Goal: Transaction & Acquisition: Obtain resource

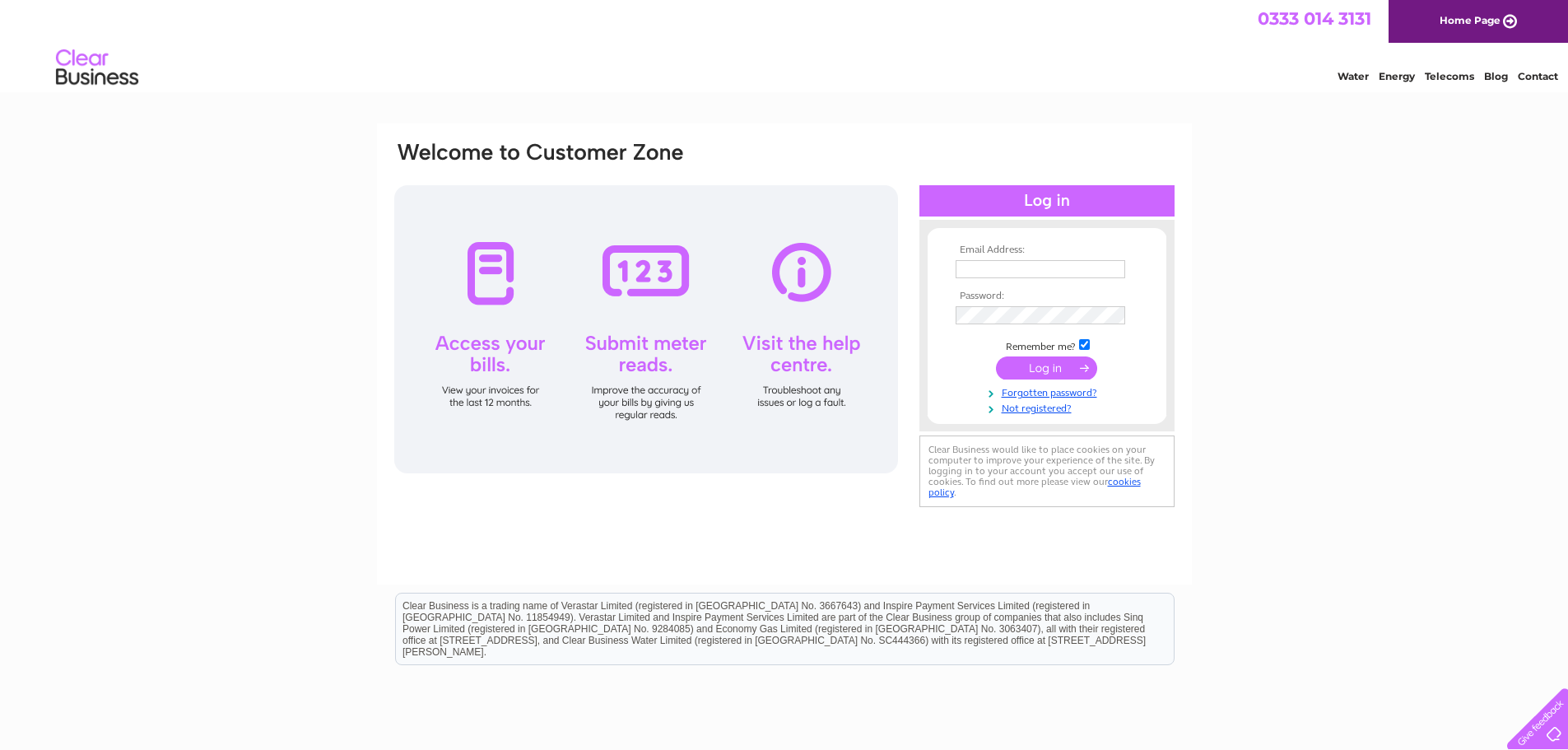
type input "neil01877@aol.com"
click at [1044, 370] on input "submit" at bounding box center [1047, 368] width 102 height 23
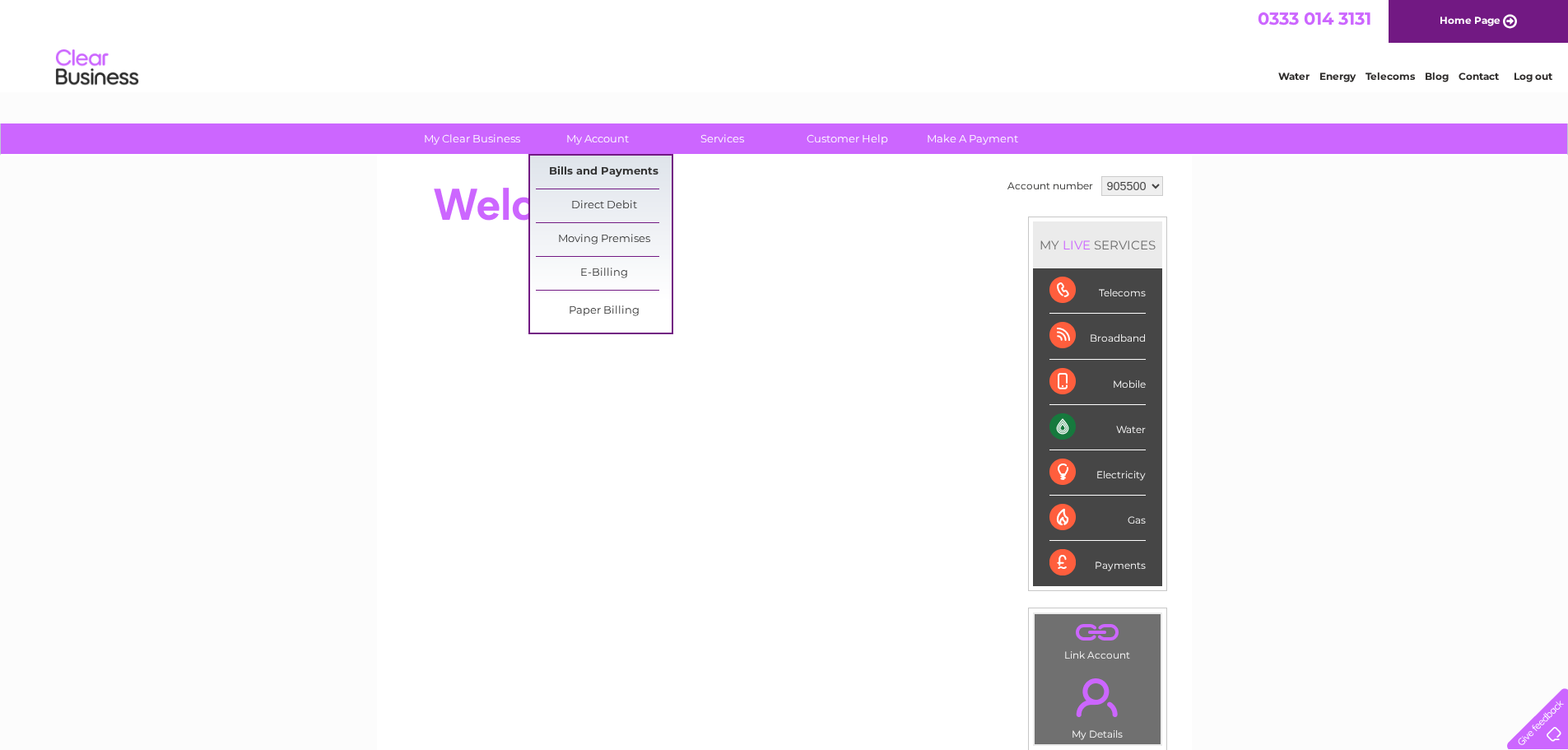
click at [607, 166] on link "Bills and Payments" at bounding box center [604, 172] width 136 height 33
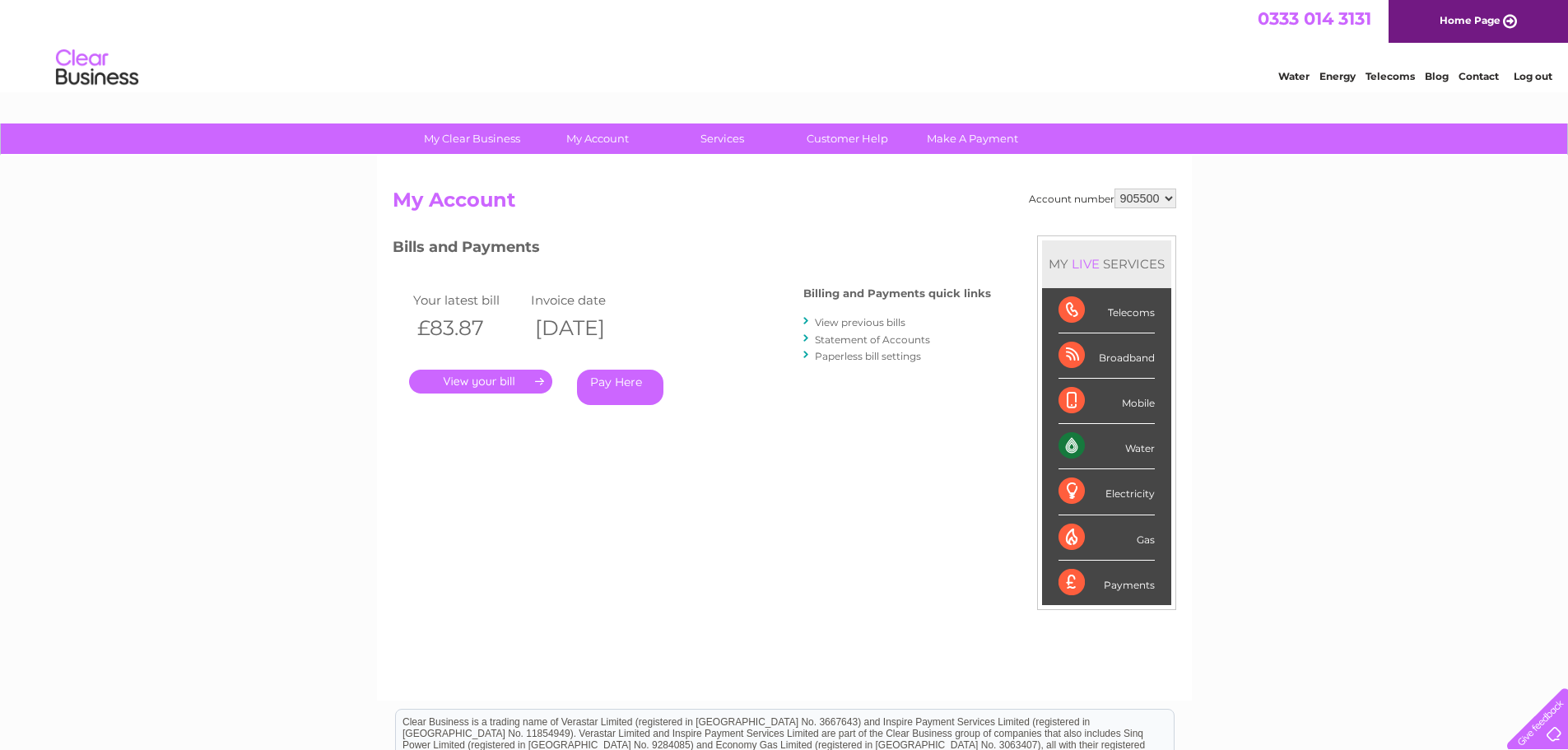
click at [466, 378] on link "." at bounding box center [480, 382] width 143 height 24
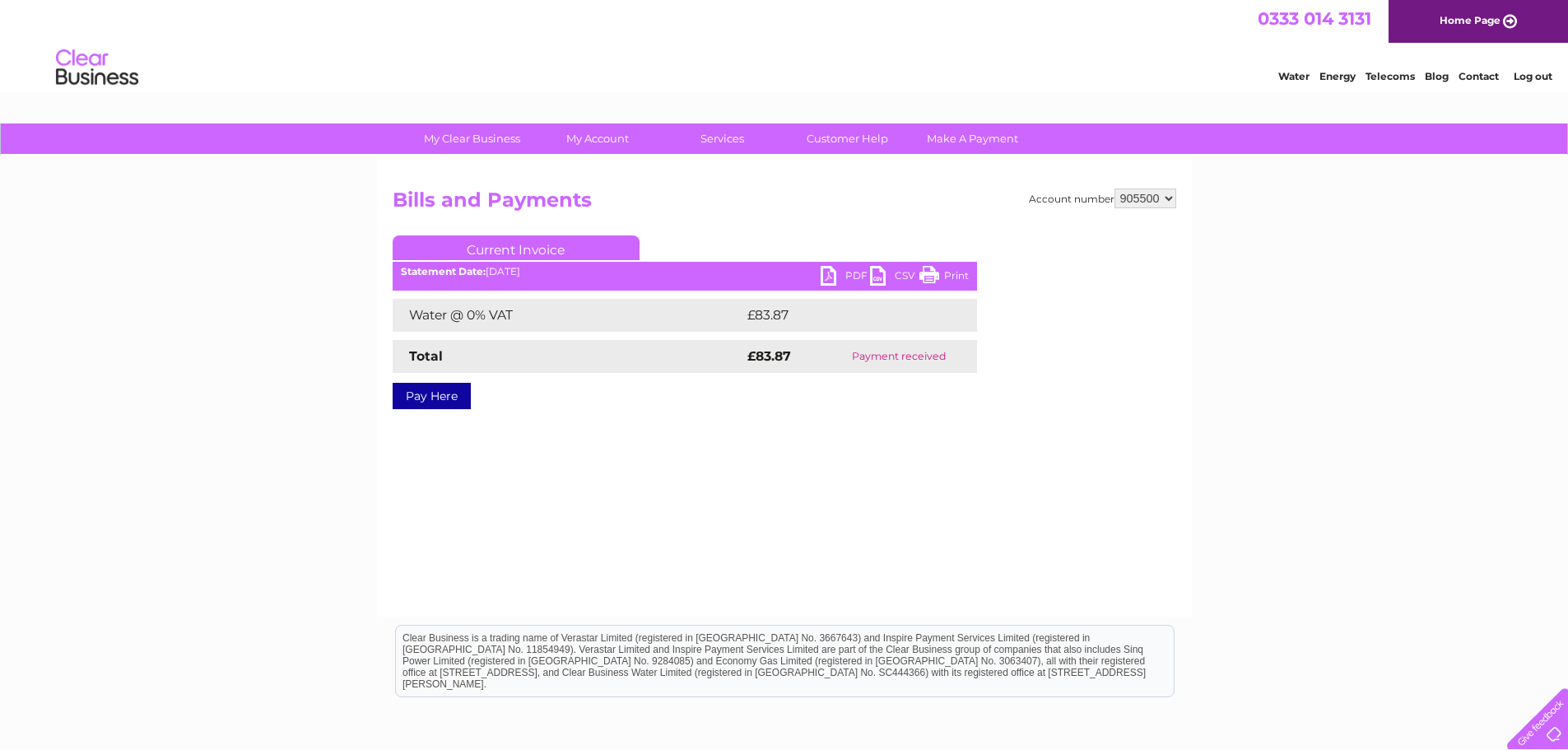
click at [828, 276] on link "PDF" at bounding box center [845, 278] width 49 height 24
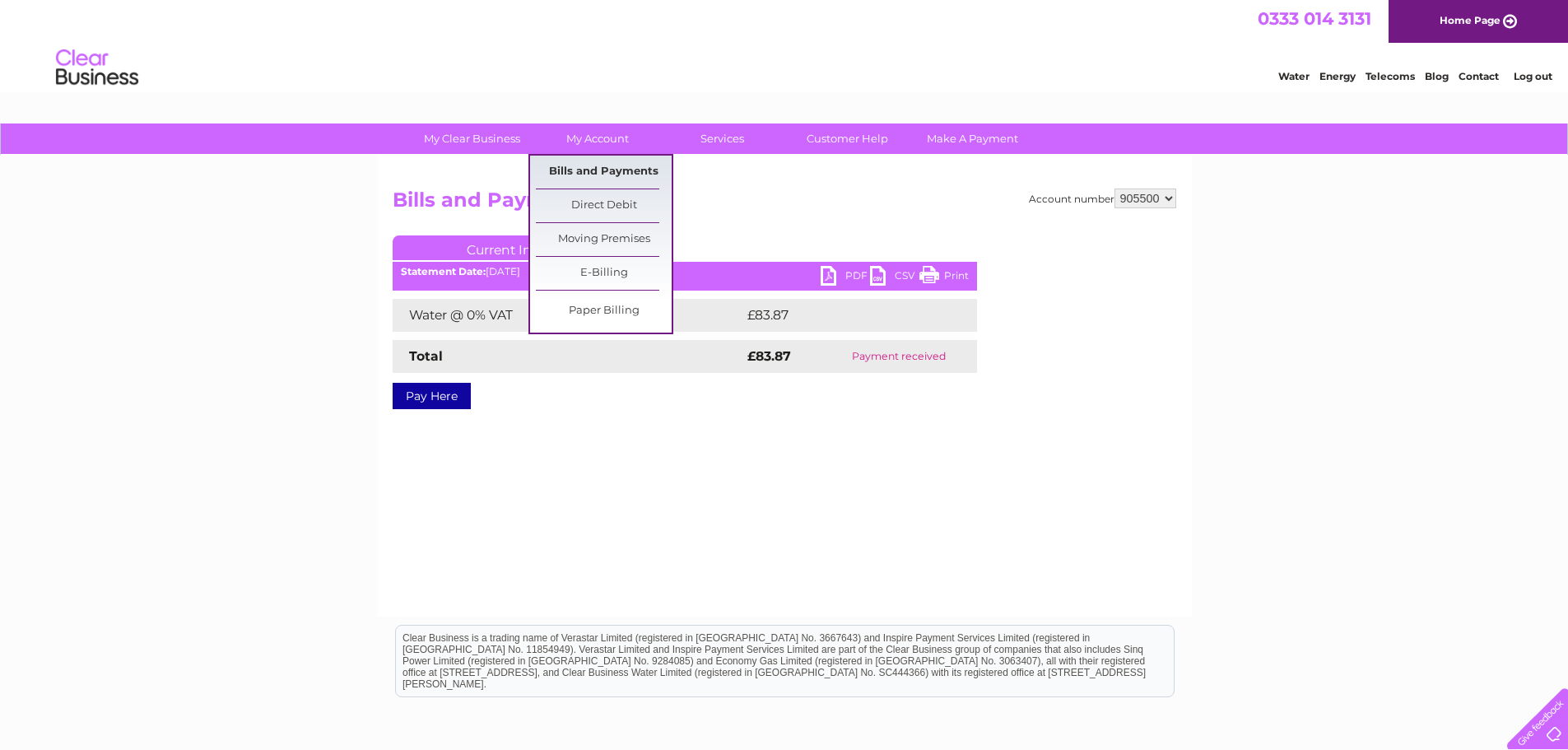
click at [612, 175] on link "Bills and Payments" at bounding box center [604, 172] width 136 height 33
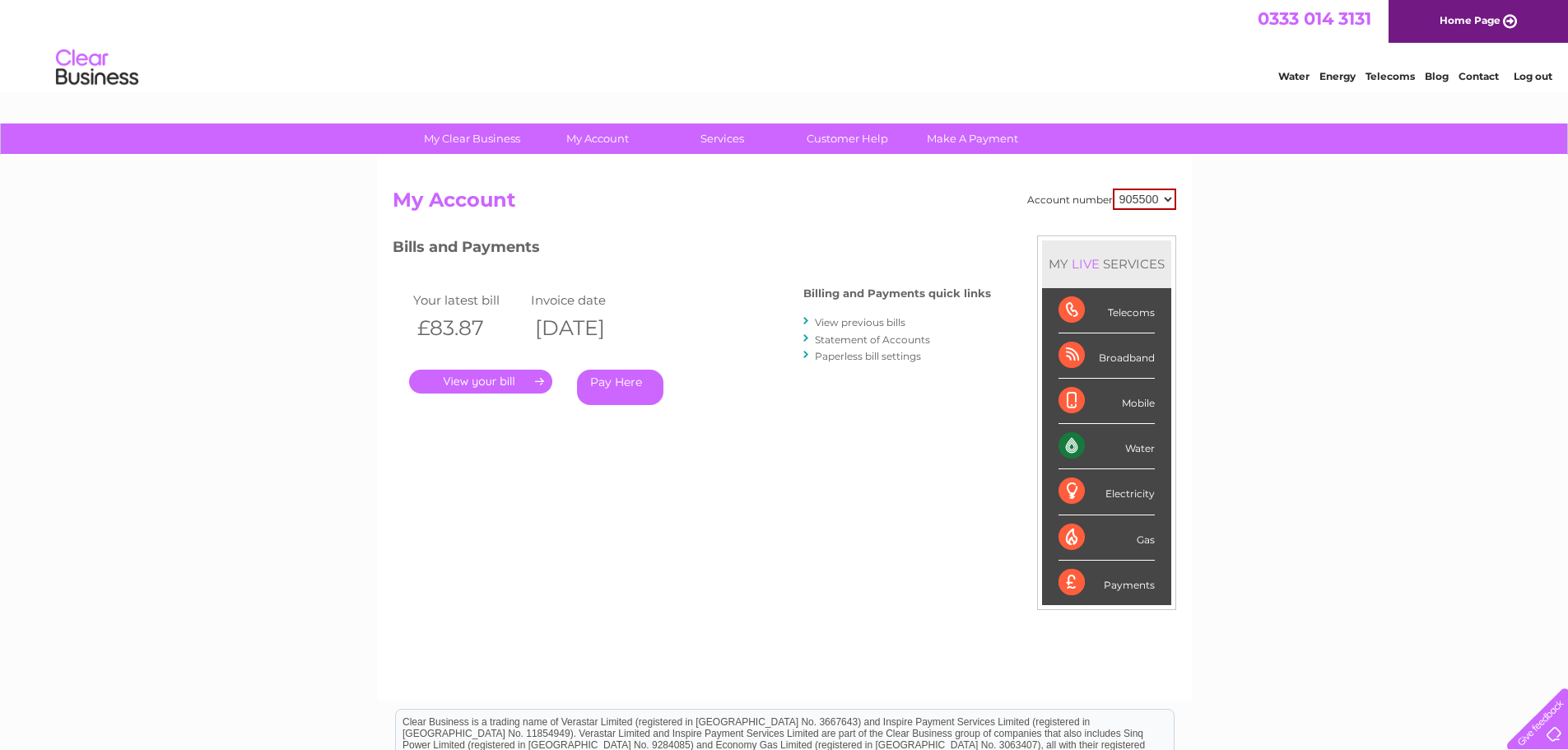
click at [864, 319] on link "View previous bills" at bounding box center [860, 322] width 90 height 12
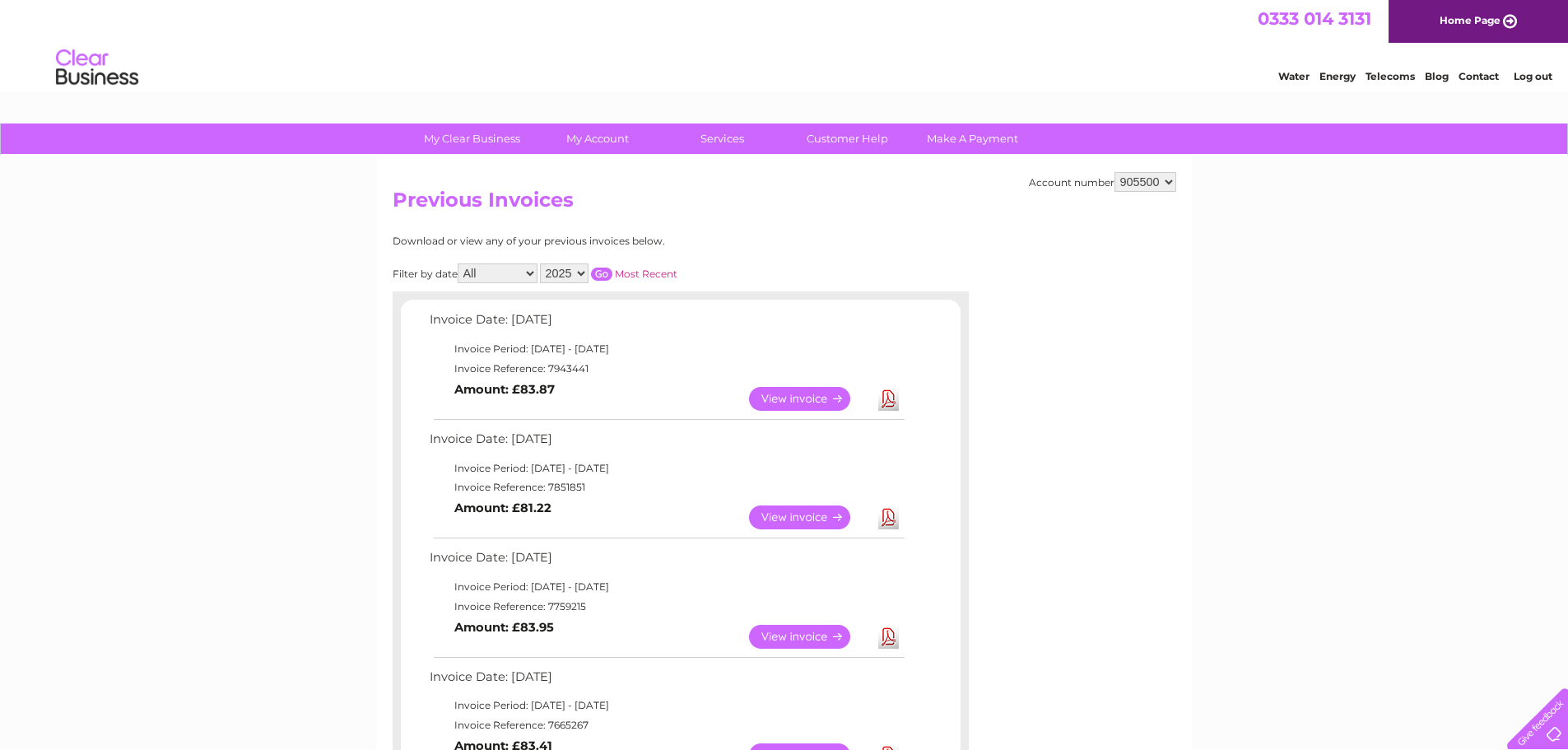
click at [886, 515] on link "Download" at bounding box center [889, 518] width 21 height 24
